Goal: Task Accomplishment & Management: Manage account settings

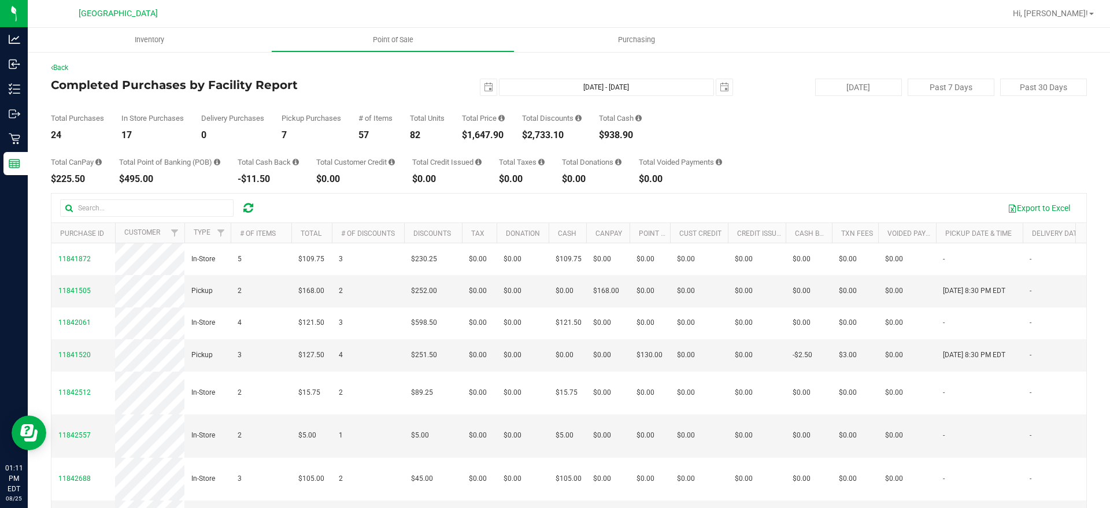
click at [494, 134] on div "$1,647.90" at bounding box center [483, 135] width 43 height 9
copy div "1,647.90"
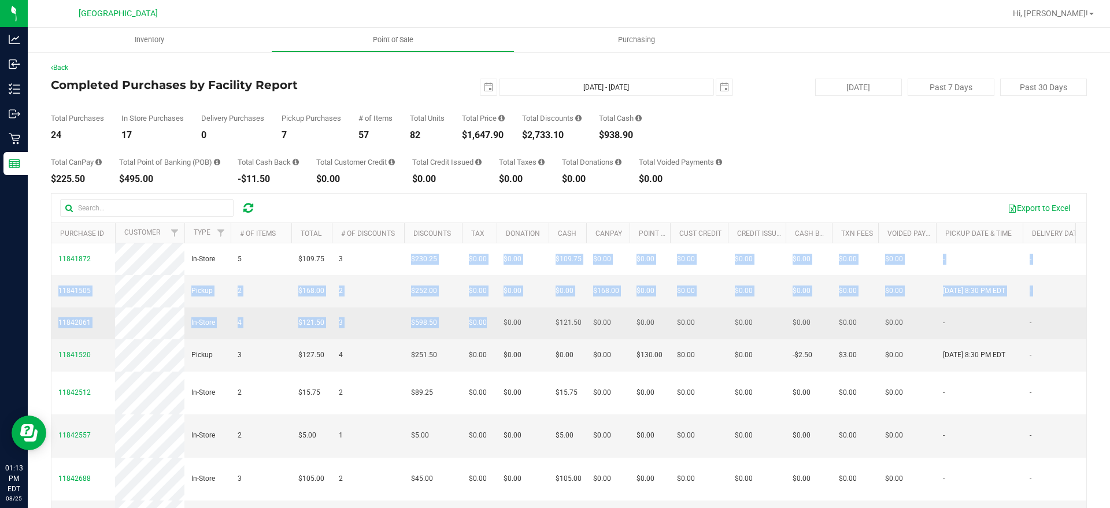
drag, startPoint x: 403, startPoint y: 262, endPoint x: 494, endPoint y: 357, distance: 131.2
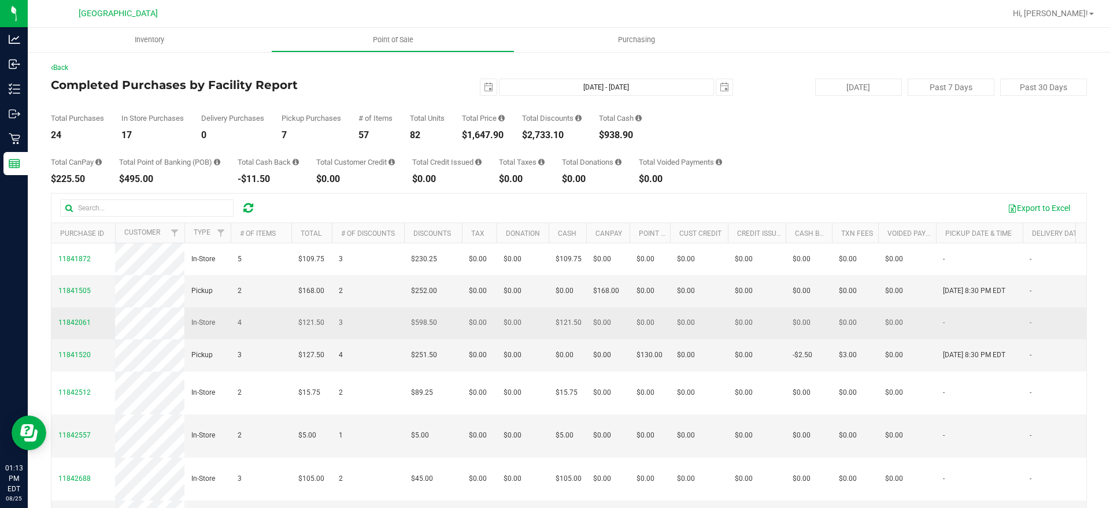
click at [495, 339] on td "$0.00" at bounding box center [479, 323] width 35 height 32
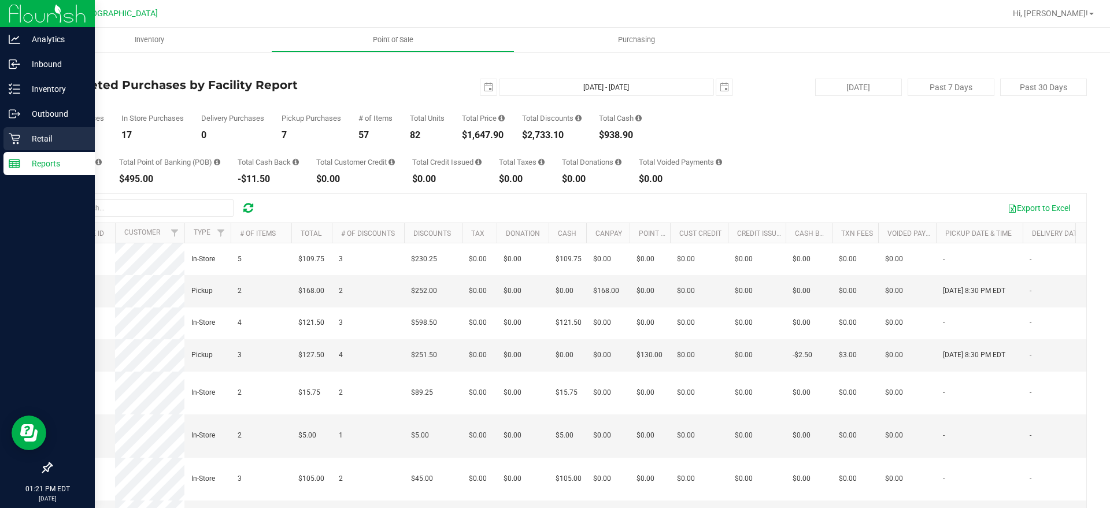
click at [44, 132] on p "Retail" at bounding box center [54, 139] width 69 height 14
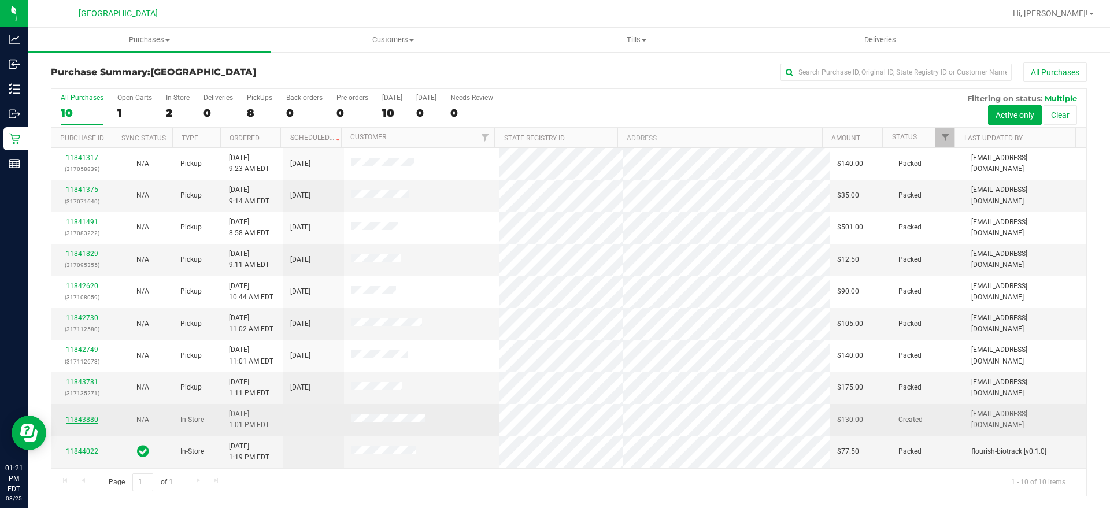
click at [71, 417] on link "11843880" at bounding box center [82, 420] width 32 height 8
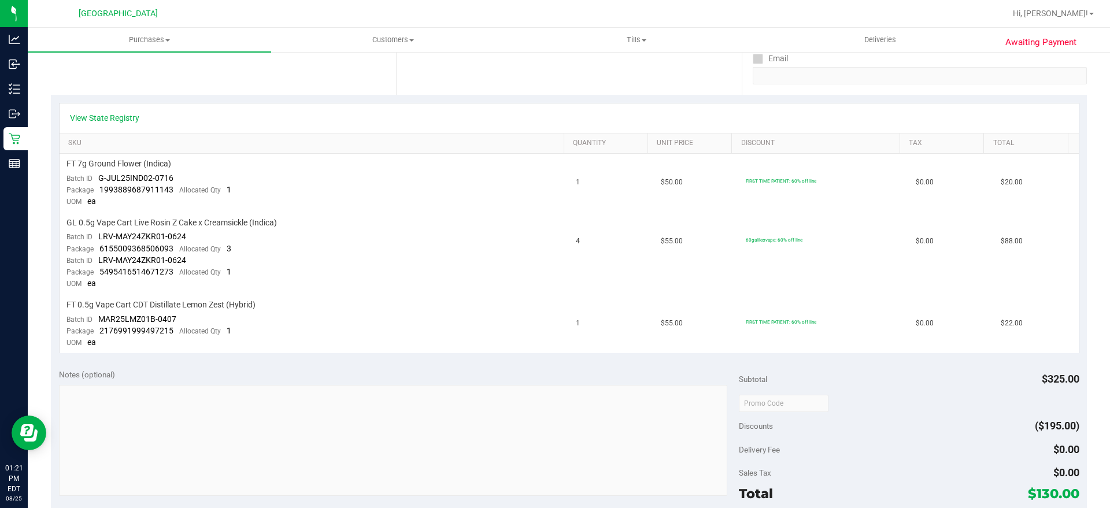
scroll to position [144, 0]
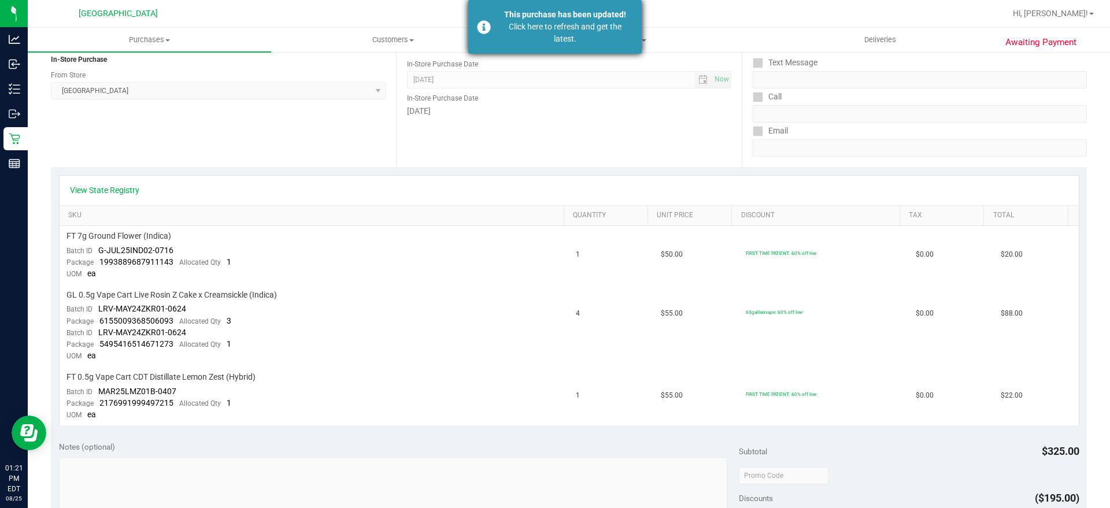
click at [614, 22] on div "Click here to refresh and get the latest." at bounding box center [565, 33] width 136 height 24
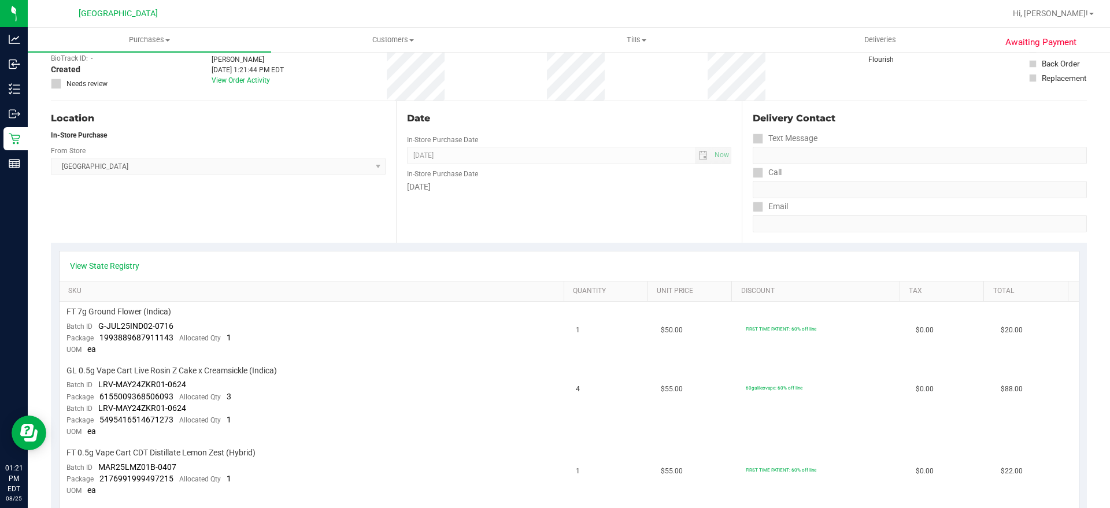
scroll to position [0, 0]
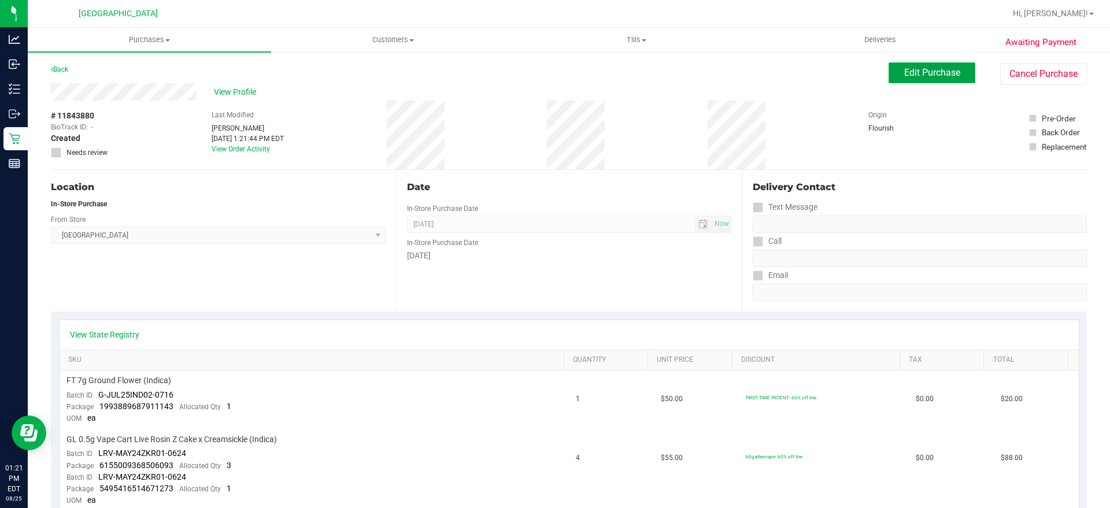
click at [929, 72] on span "Edit Purchase" at bounding box center [932, 72] width 56 height 11
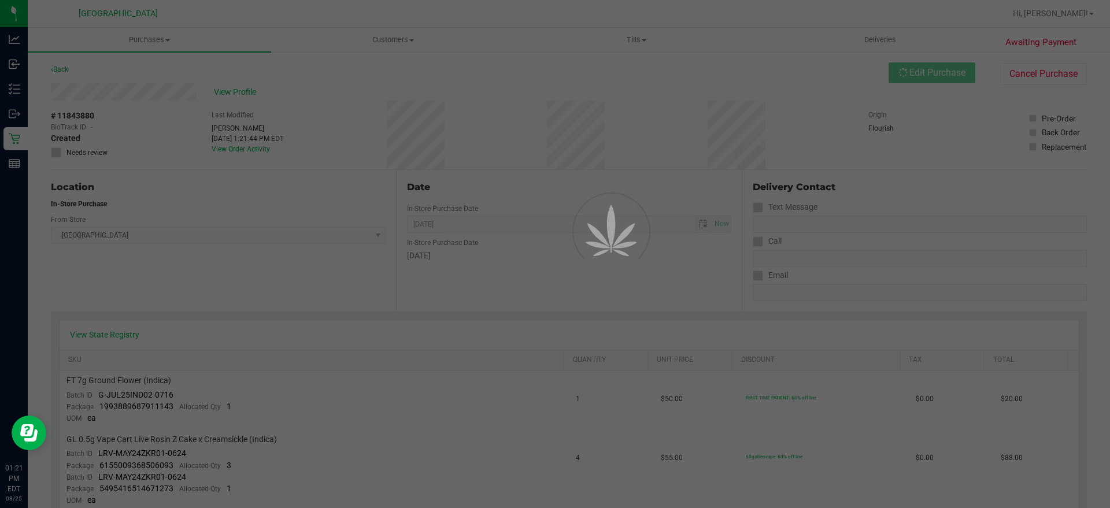
scroll to position [217, 0]
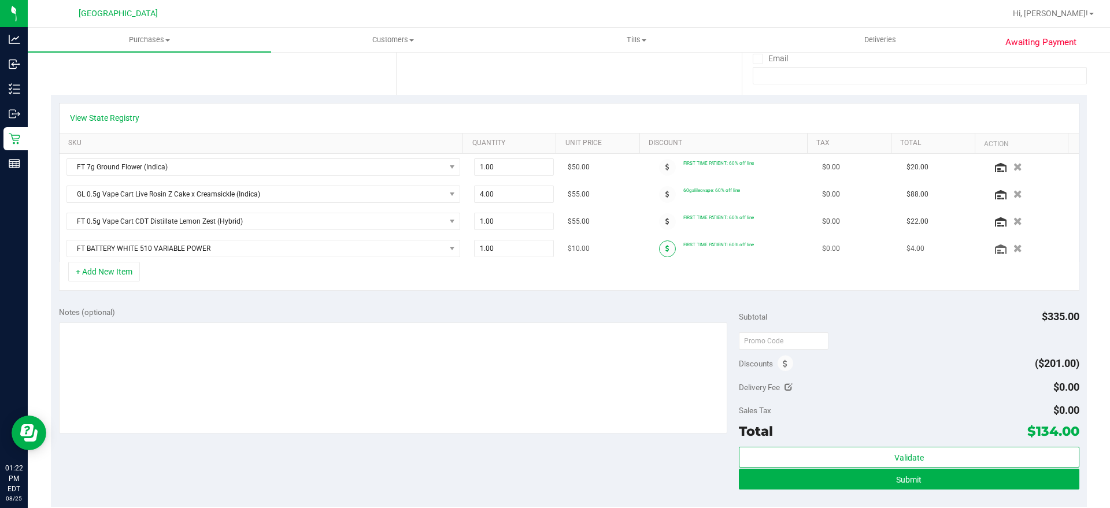
click at [651, 243] on div at bounding box center [667, 248] width 32 height 17
click at [659, 247] on span at bounding box center [667, 248] width 17 height 17
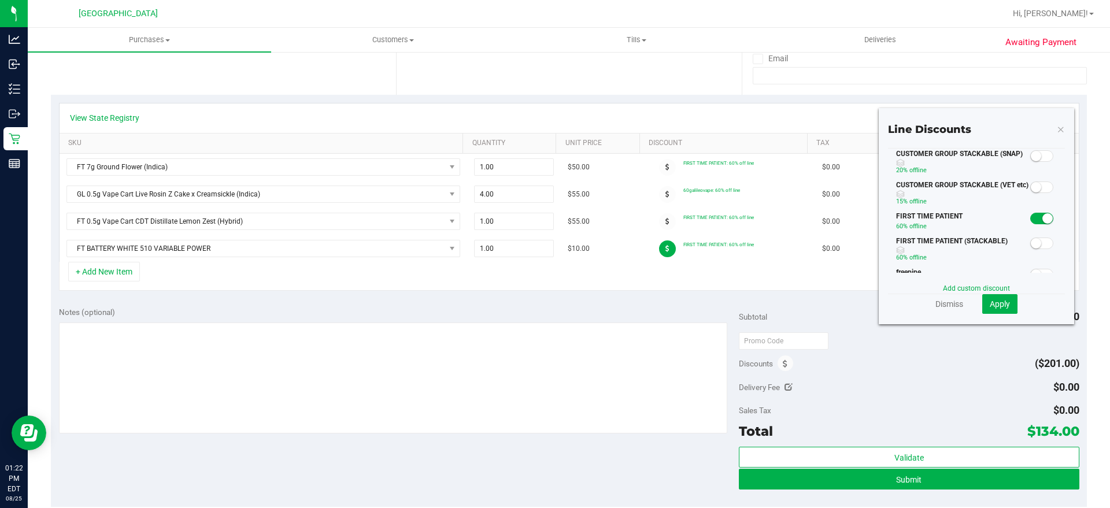
click at [1030, 215] on span at bounding box center [1041, 219] width 23 height 12
click at [993, 302] on span "Apply" at bounding box center [999, 303] width 20 height 9
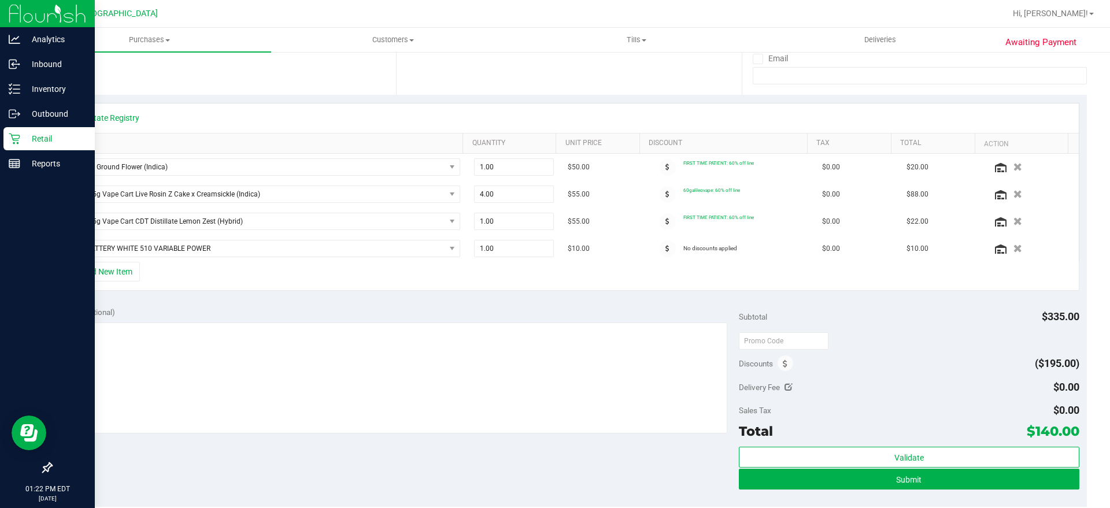
click at [1, 139] on link "Retail" at bounding box center [47, 139] width 95 height 25
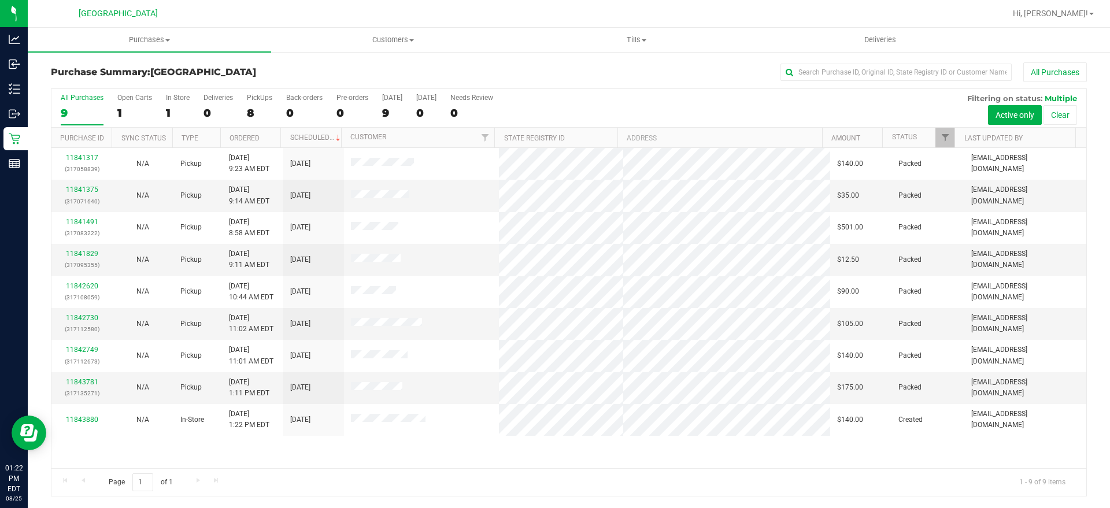
click at [401, 459] on div "11841317 (317058839) N/A Pickup [DATE] 9:23 AM EDT 8/25/2025 $140.00 Packed [EM…" at bounding box center [568, 308] width 1034 height 320
